Goal: Information Seeking & Learning: Compare options

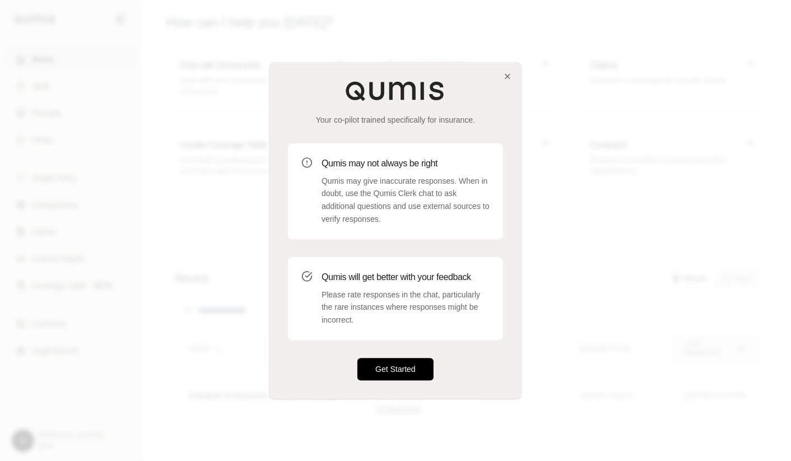
click at [398, 369] on button "Get Started" at bounding box center [396, 369] width 76 height 22
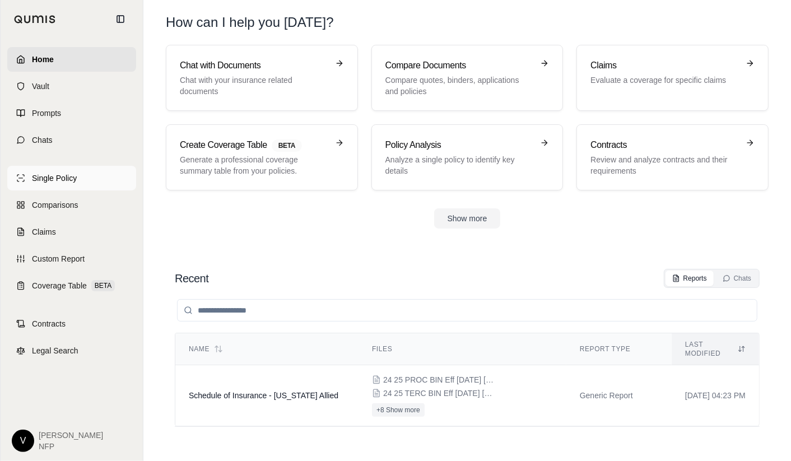
click at [58, 183] on span "Single Policy" at bounding box center [54, 178] width 45 height 11
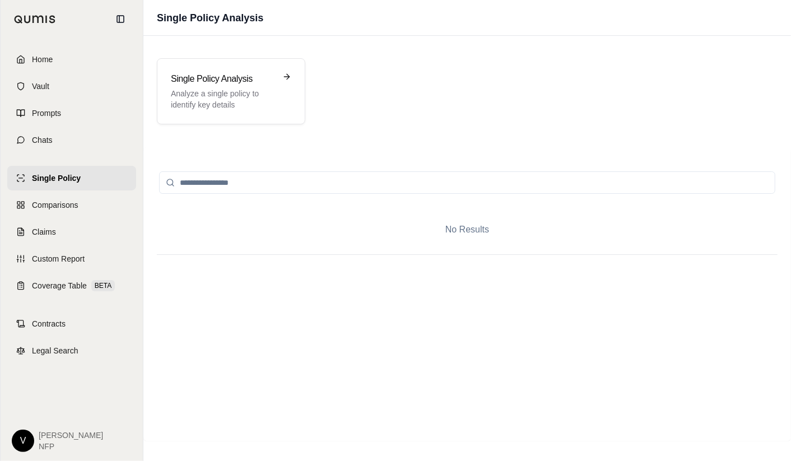
click at [209, 132] on div "Single Policy Analysis Analyze a single policy to identify key details" at bounding box center [467, 91] width 648 height 93
click at [211, 90] on p "Analyze a single policy to identify key details" at bounding box center [223, 99] width 105 height 22
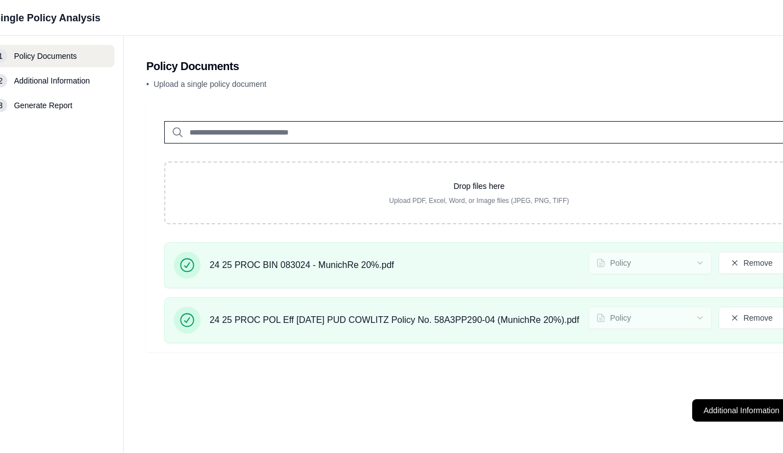
scroll to position [0, 209]
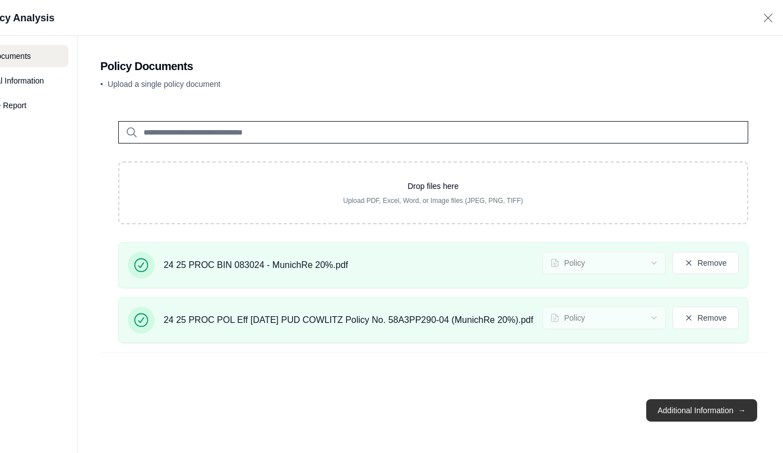
click at [699, 420] on button "Additional Information →" at bounding box center [701, 410] width 110 height 22
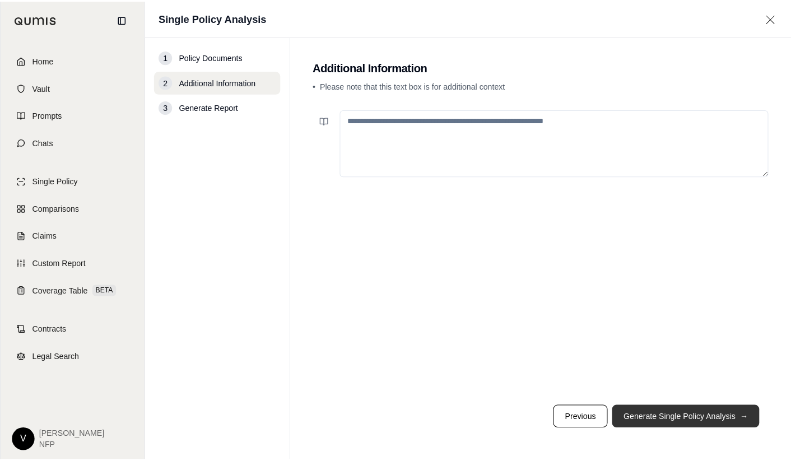
scroll to position [0, 0]
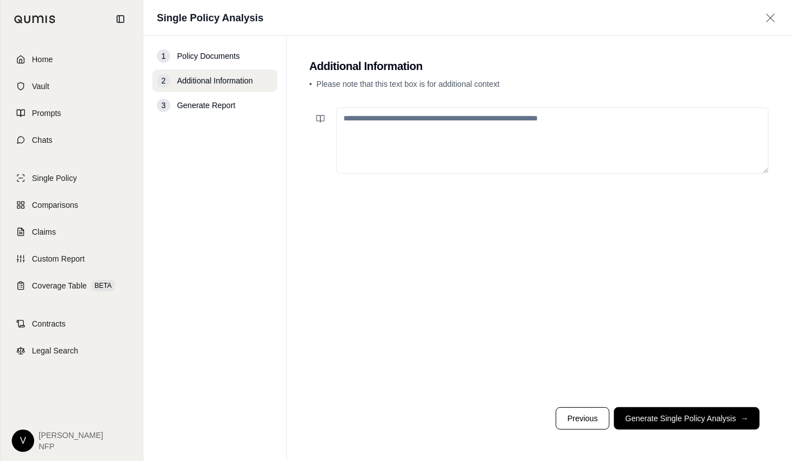
click at [406, 122] on textarea at bounding box center [552, 141] width 433 height 66
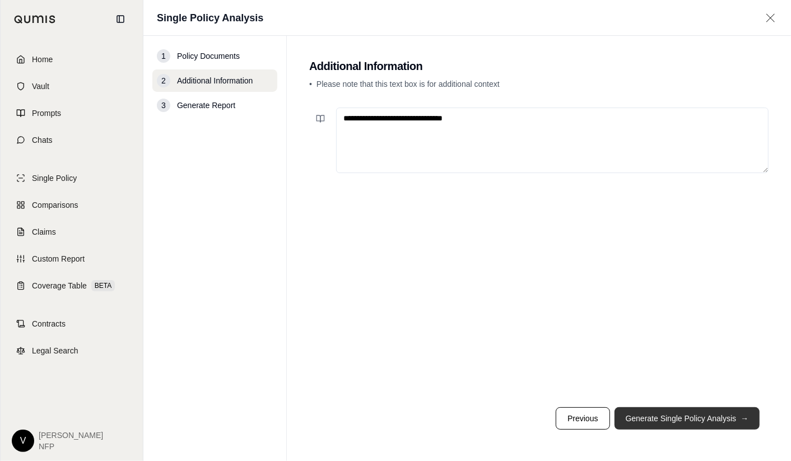
type textarea "**********"
click at [669, 422] on button "Generate Single Policy Analysis →" at bounding box center [688, 418] width 146 height 22
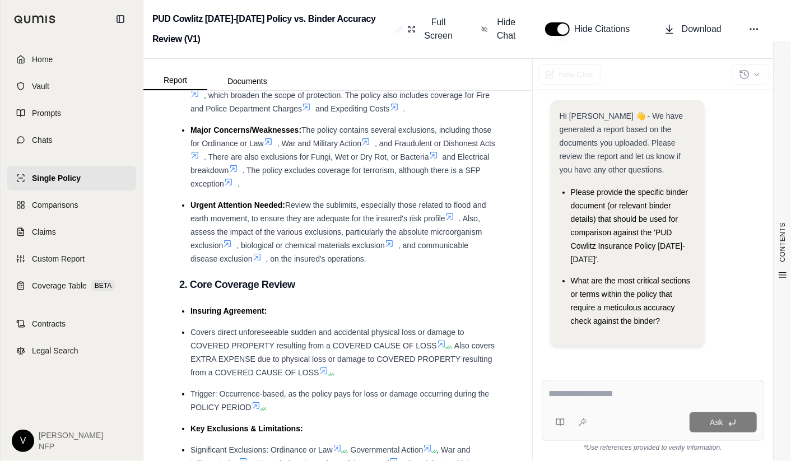
scroll to position [336, 0]
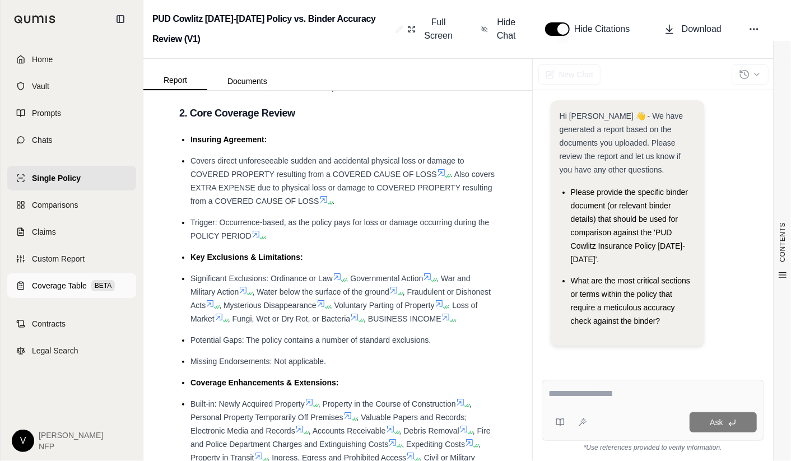
click at [59, 281] on span "Coverage Table" at bounding box center [59, 285] width 55 height 11
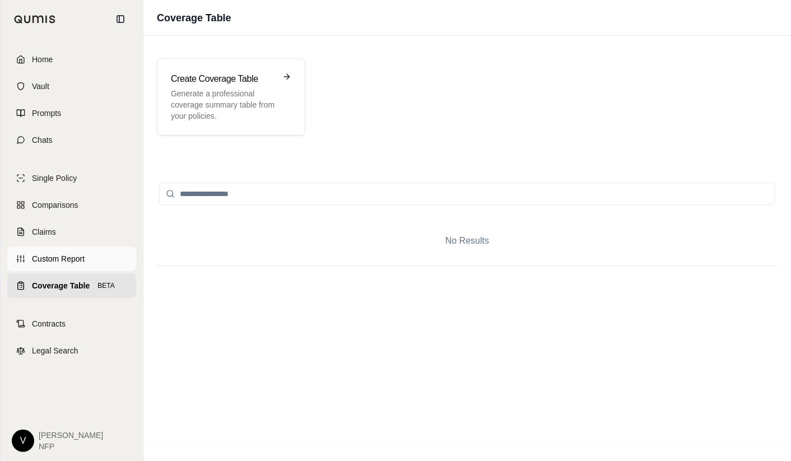
click at [53, 258] on span "Custom Report" at bounding box center [58, 258] width 53 height 11
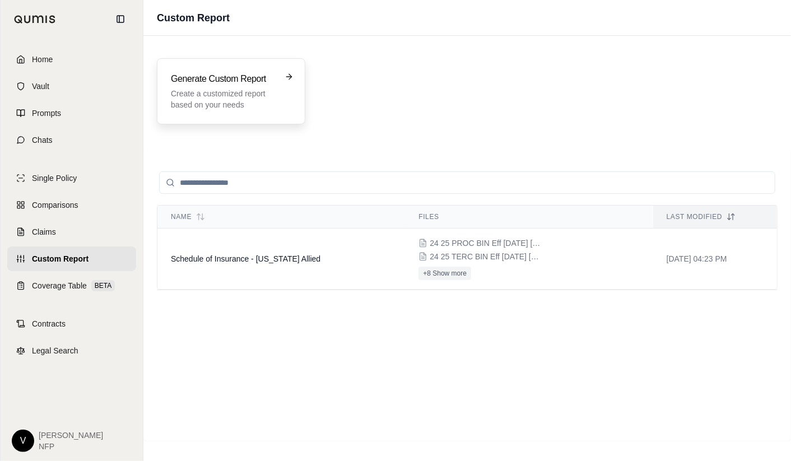
click at [224, 86] on div "Generate Custom Report Create a customized report based on your needs" at bounding box center [223, 91] width 105 height 38
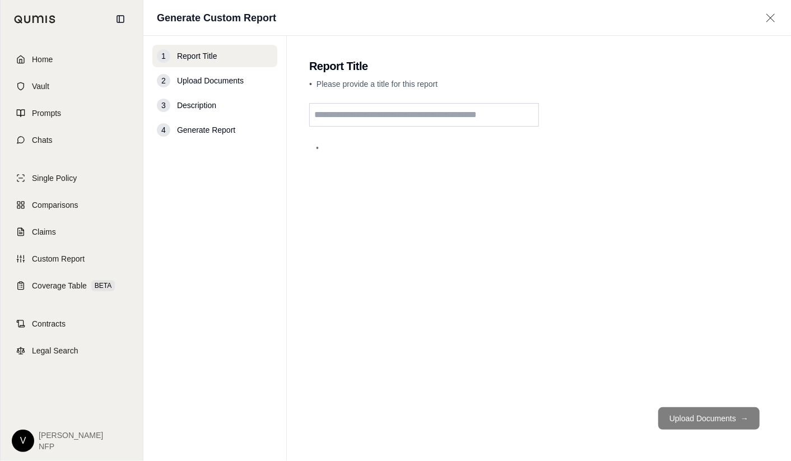
click at [333, 108] on input "text" at bounding box center [424, 115] width 230 height 24
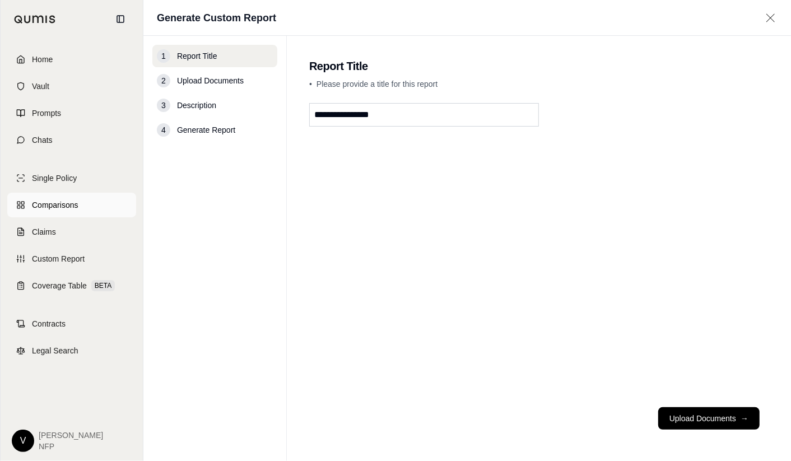
type input "**********"
click at [49, 203] on span "Comparisons" at bounding box center [55, 205] width 46 height 11
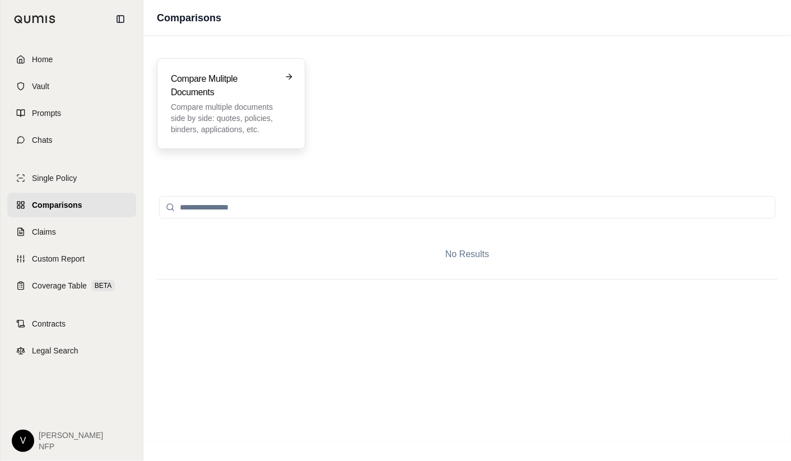
click at [229, 114] on p "Compare multiple documents side by side: quotes, policies, binders, application…" at bounding box center [223, 118] width 105 height 34
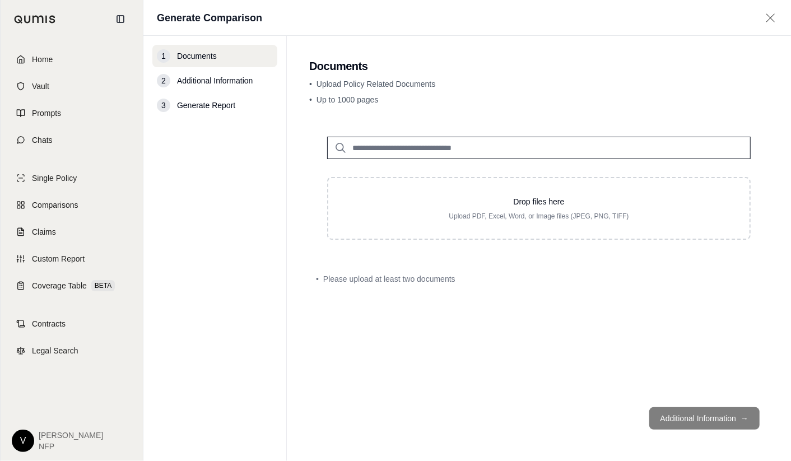
click at [377, 147] on input "search" at bounding box center [539, 148] width 424 height 22
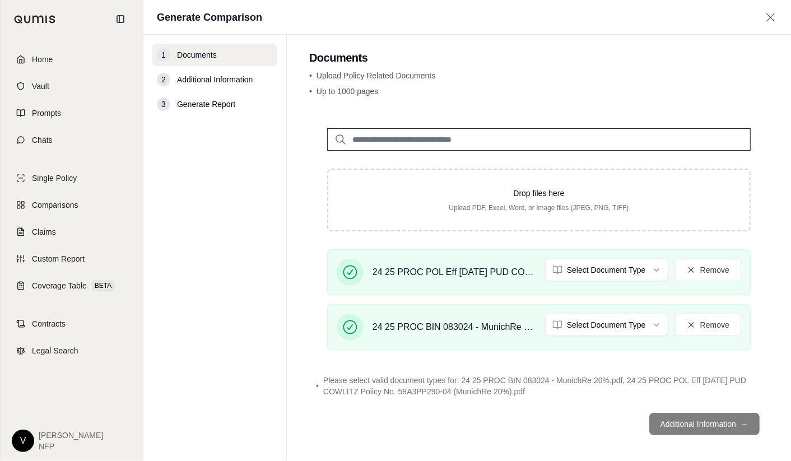
scroll to position [11, 0]
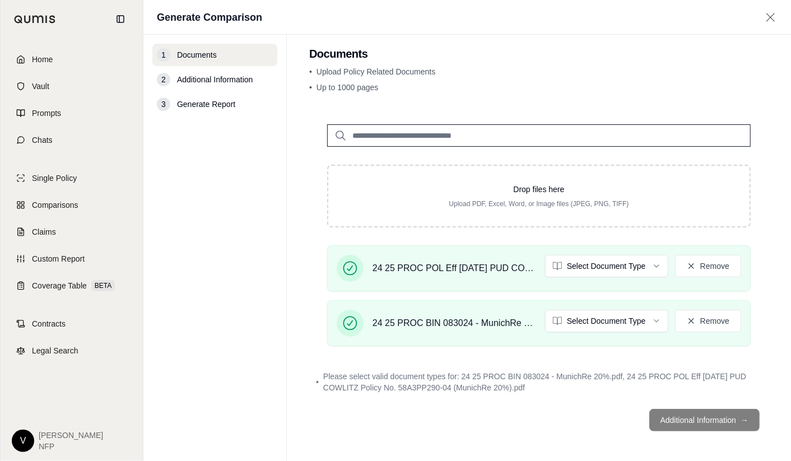
click at [537, 378] on span "Please select valid document types for: 24 25 PROC BIN 083024 - MunichRe 20%.pd…" at bounding box center [542, 382] width 439 height 22
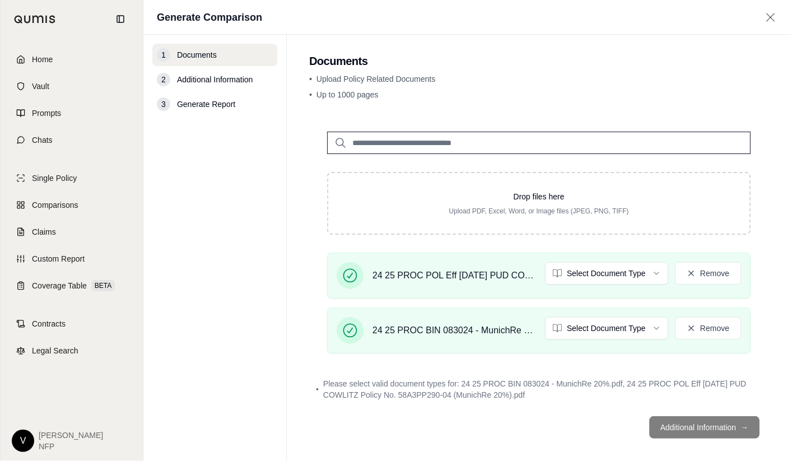
scroll to position [0, 0]
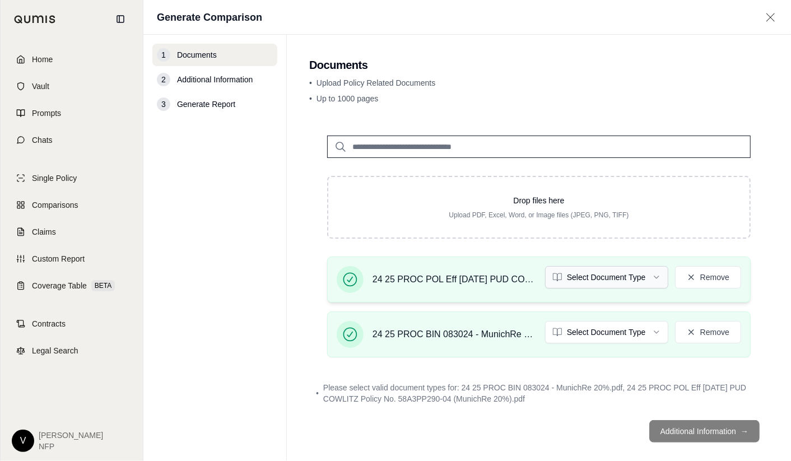
click at [586, 285] on html "Home Vault Prompts Chats Single Policy Comparisons Claims Custom Report Coverag…" at bounding box center [395, 230] width 791 height 461
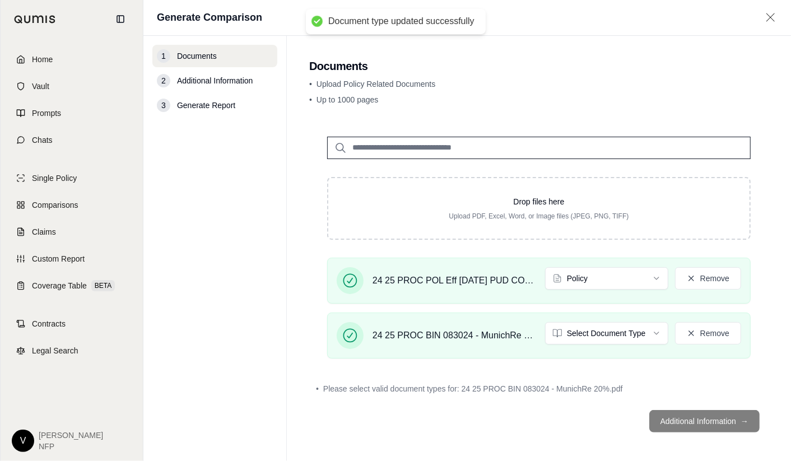
click at [611, 332] on html "Document type updated successfully Home Vault Prompts Chats Single Policy Compa…" at bounding box center [395, 230] width 791 height 461
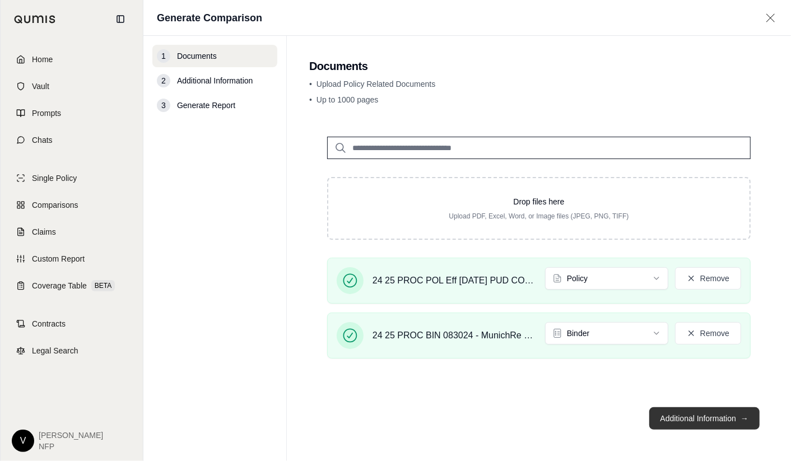
click at [689, 420] on button "Additional Information →" at bounding box center [705, 418] width 110 height 22
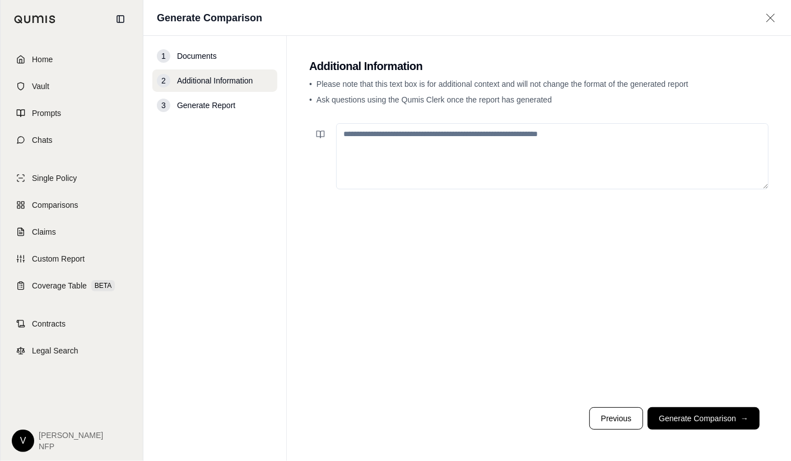
click at [498, 137] on textarea at bounding box center [552, 156] width 433 height 66
click at [688, 417] on button "Generate Comparison →" at bounding box center [704, 418] width 112 height 22
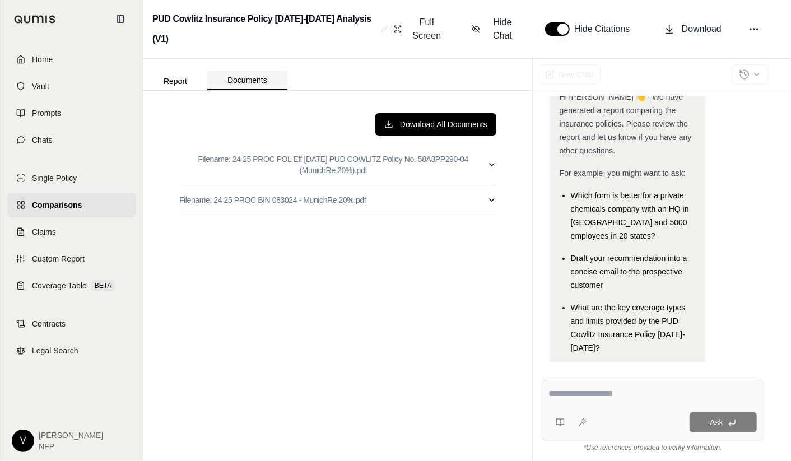
click at [242, 84] on button "Documents" at bounding box center [247, 80] width 80 height 19
click at [177, 79] on button "Report" at bounding box center [175, 81] width 64 height 18
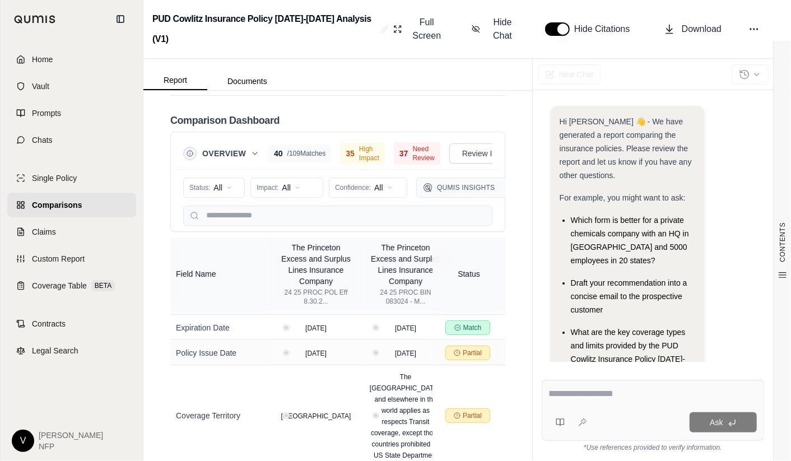
click at [413, 163] on span "Need Review" at bounding box center [424, 154] width 22 height 18
click at [359, 163] on span "High Impact" at bounding box center [369, 154] width 20 height 18
click at [395, 159] on span "Review Items" at bounding box center [406, 153] width 47 height 11
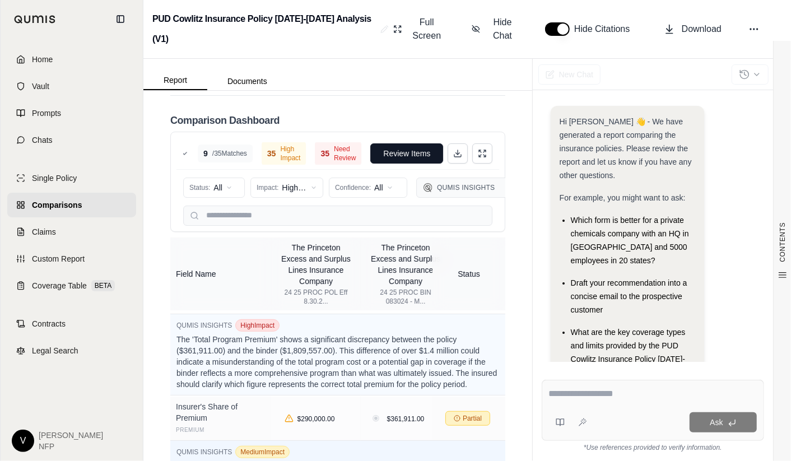
scroll to position [2963, 0]
